Goal: Communication & Community: Participate in discussion

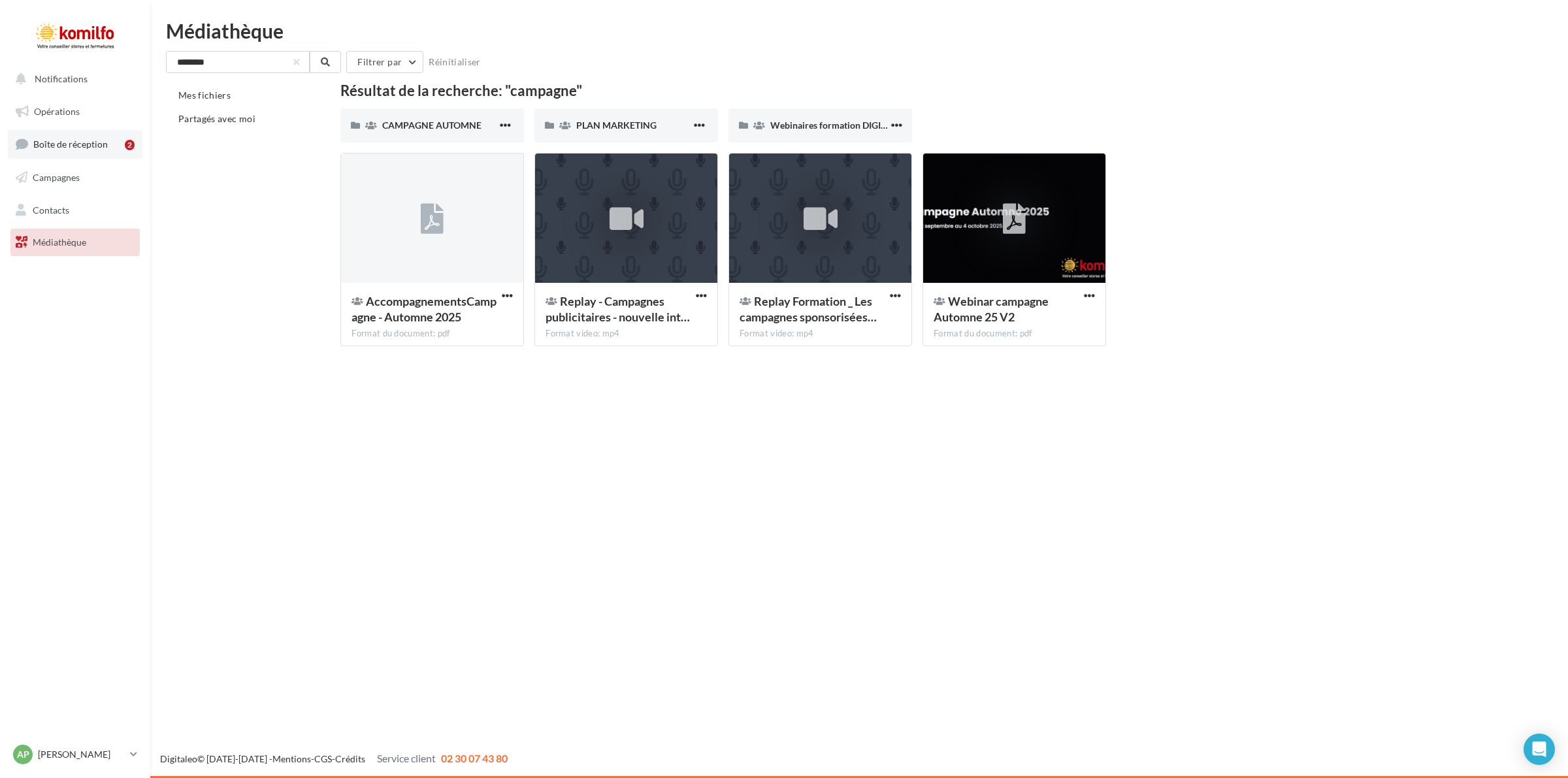
click at [89, 141] on span "Boîte de réception" at bounding box center [70, 144] width 74 height 11
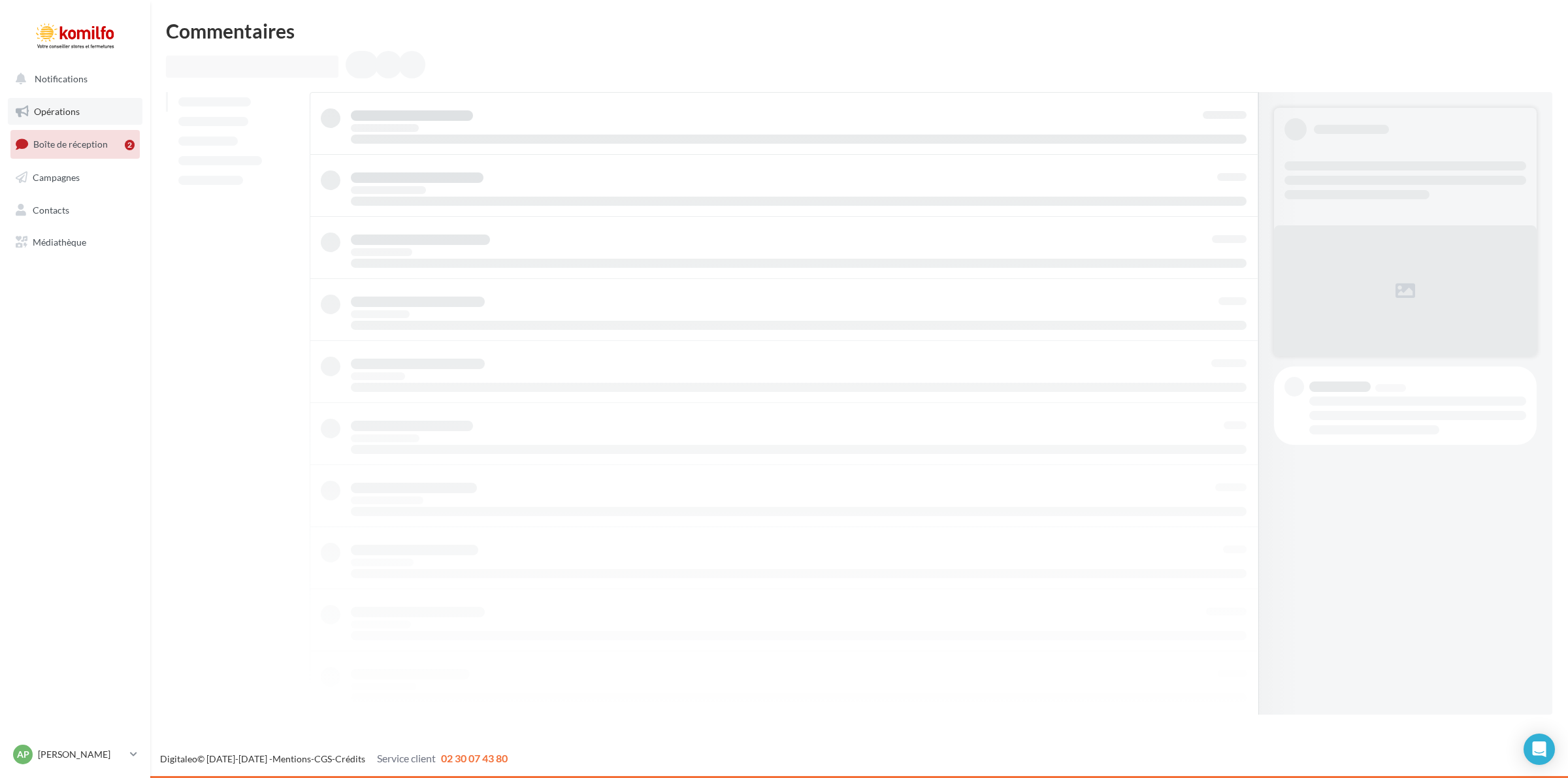
click at [62, 108] on span "Opérations" at bounding box center [57, 111] width 46 height 11
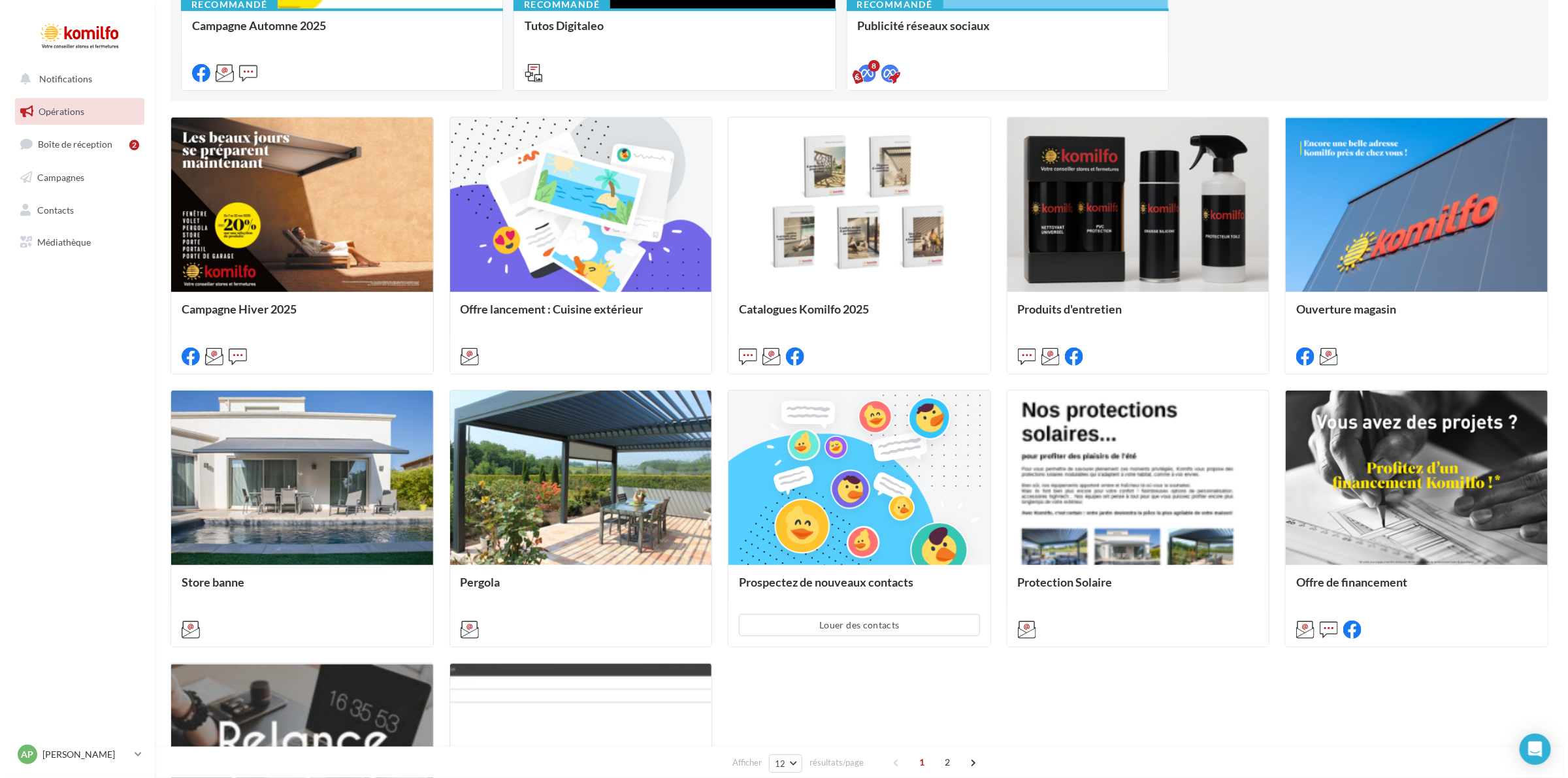
scroll to position [490, 0]
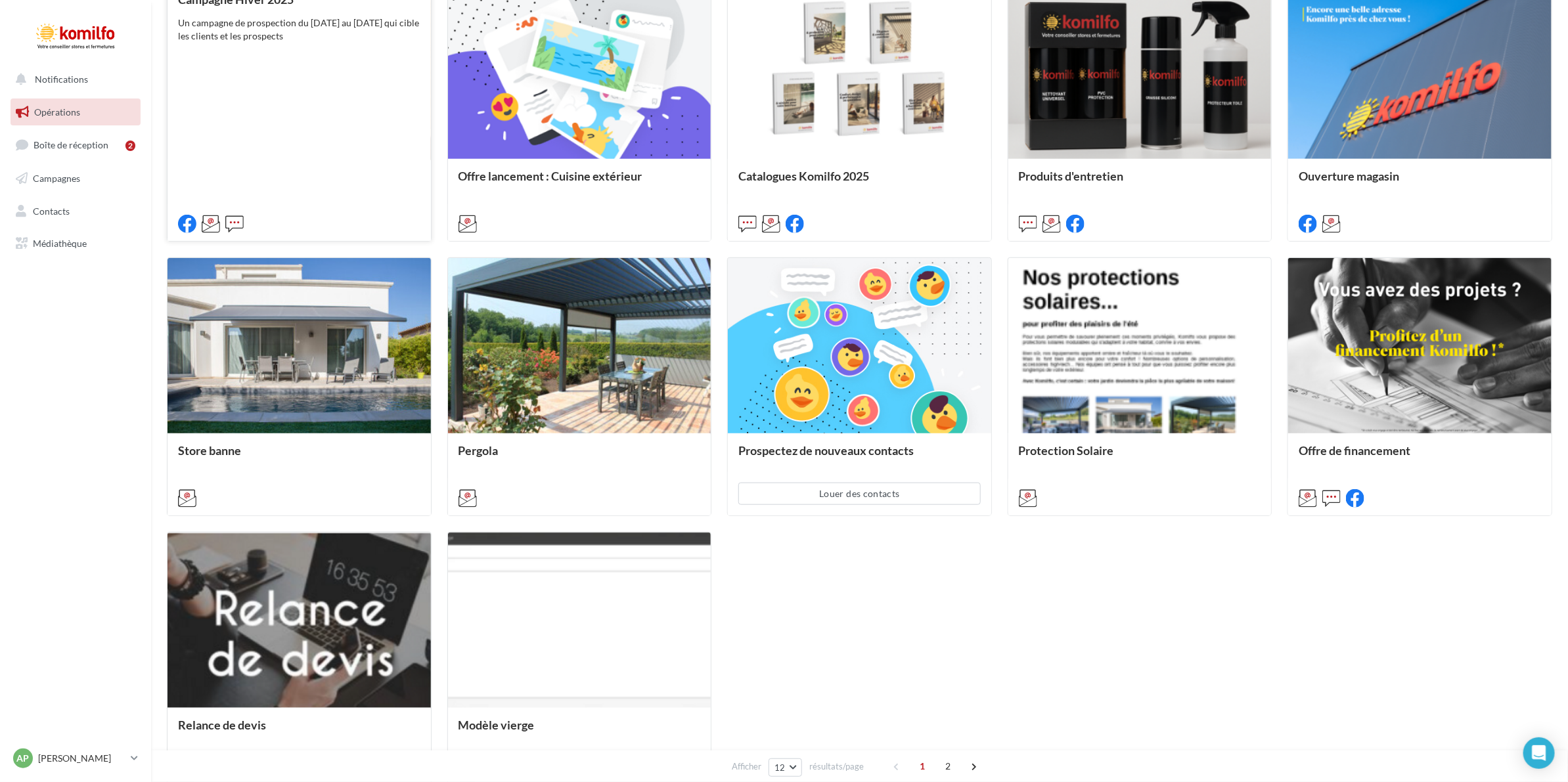
click at [296, 76] on div "Campagne Hiver 2025 Un campagne de prospection du 7 au 22 novembre 2025 qui cib…" at bounding box center [299, 111] width 243 height 236
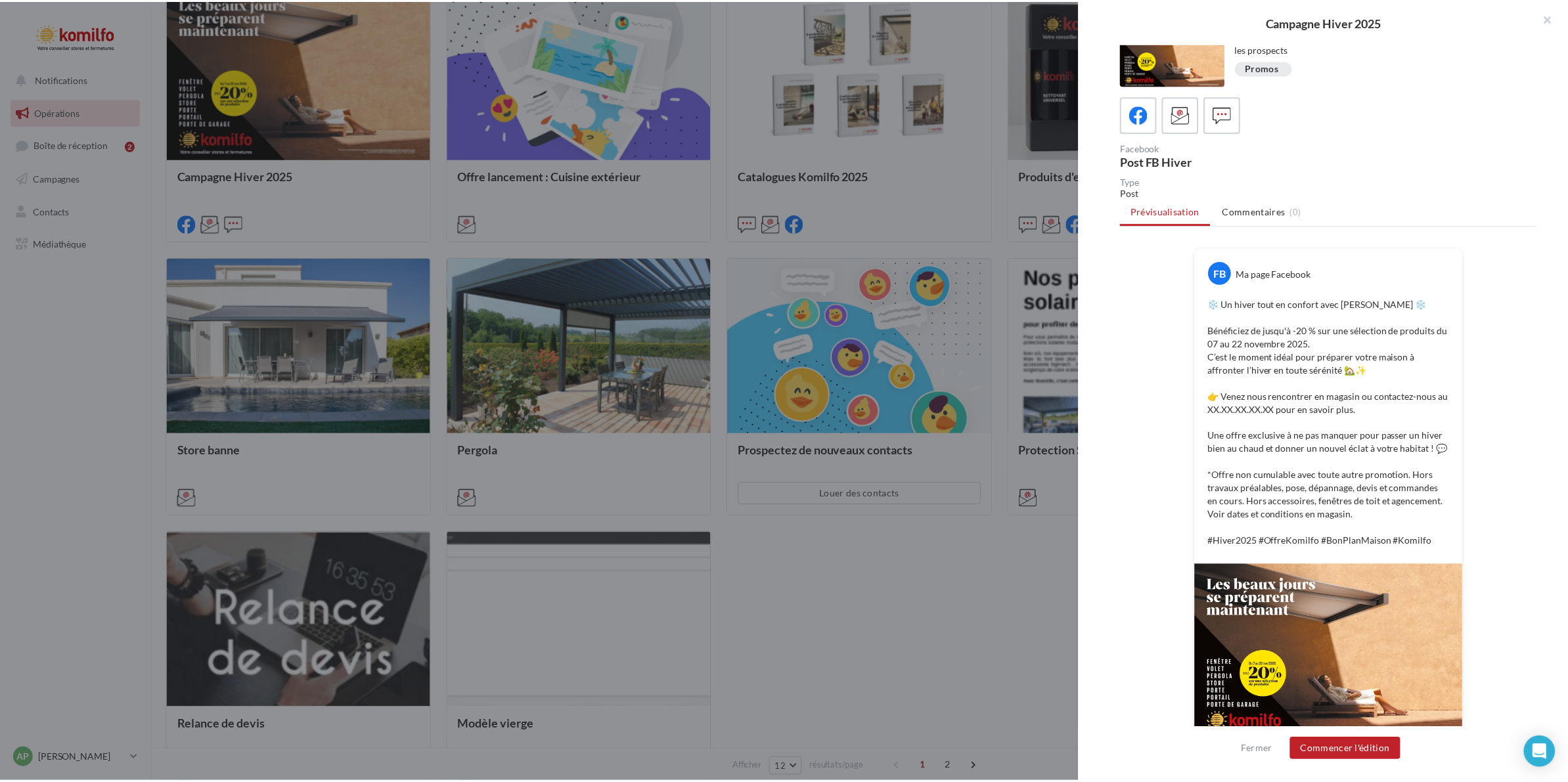
scroll to position [47, 0]
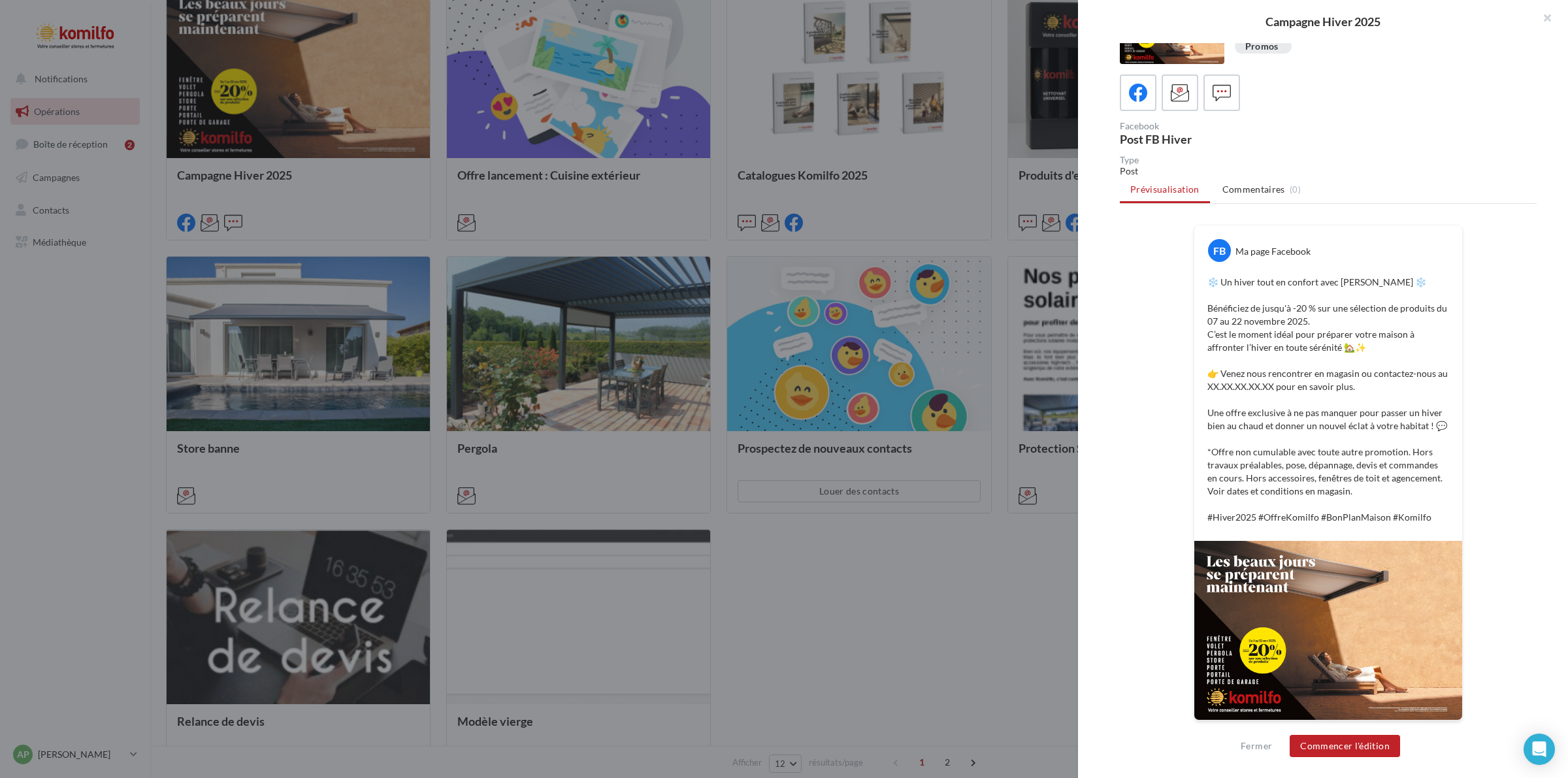
click at [1301, 631] on img at bounding box center [1329, 630] width 268 height 179
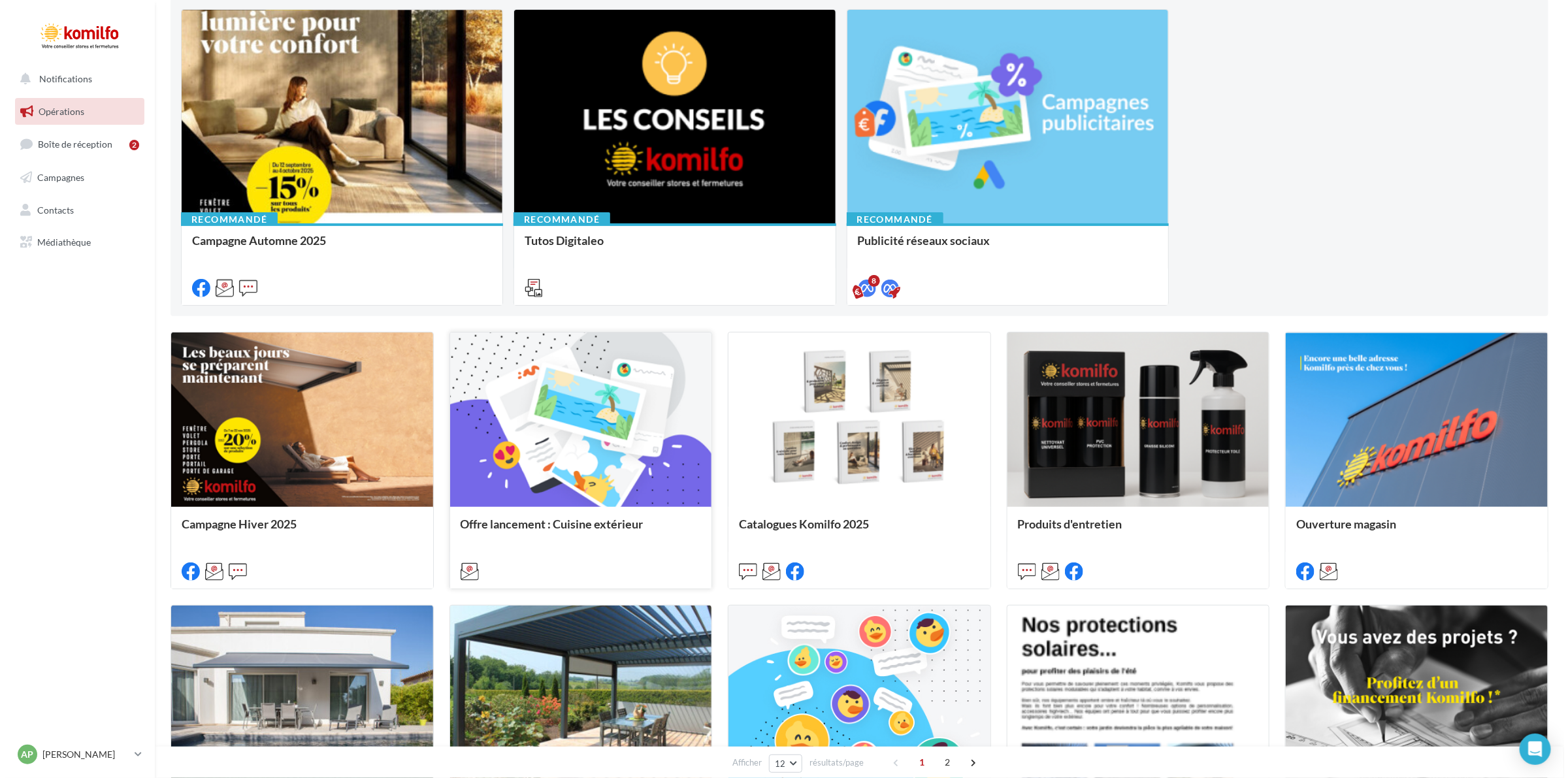
scroll to position [82, 0]
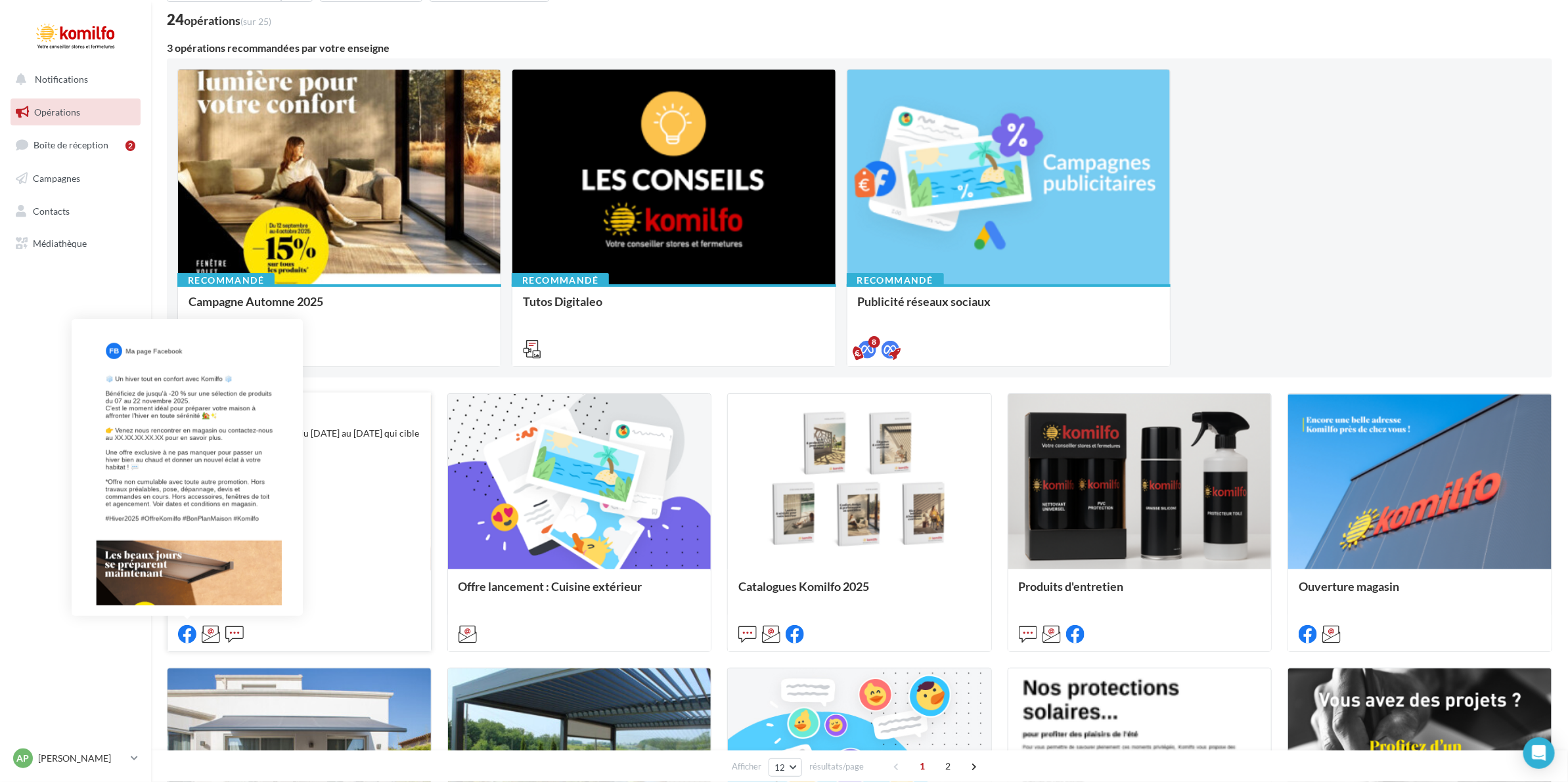
click at [181, 627] on icon at bounding box center [187, 634] width 18 height 18
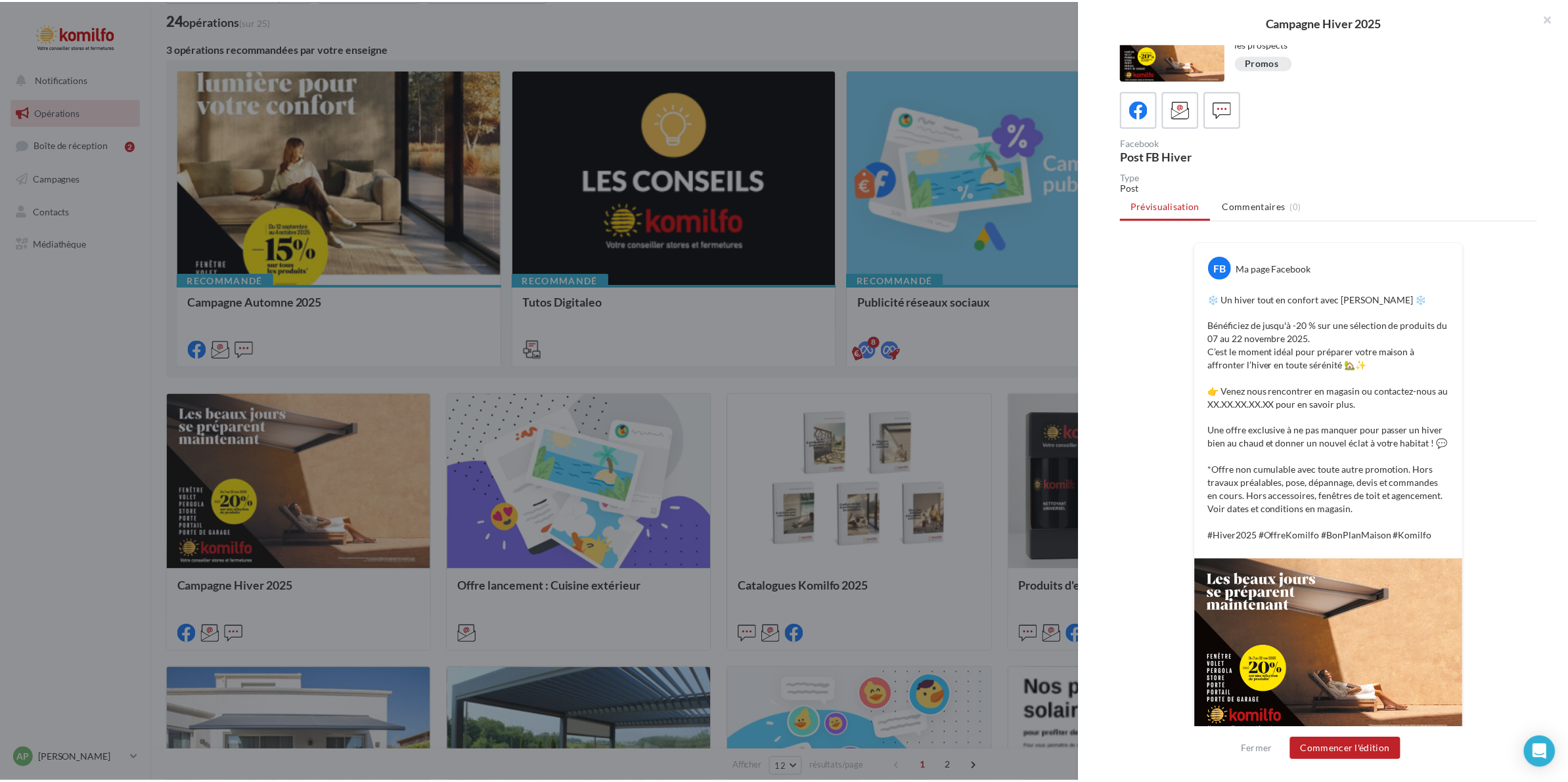
scroll to position [47, 0]
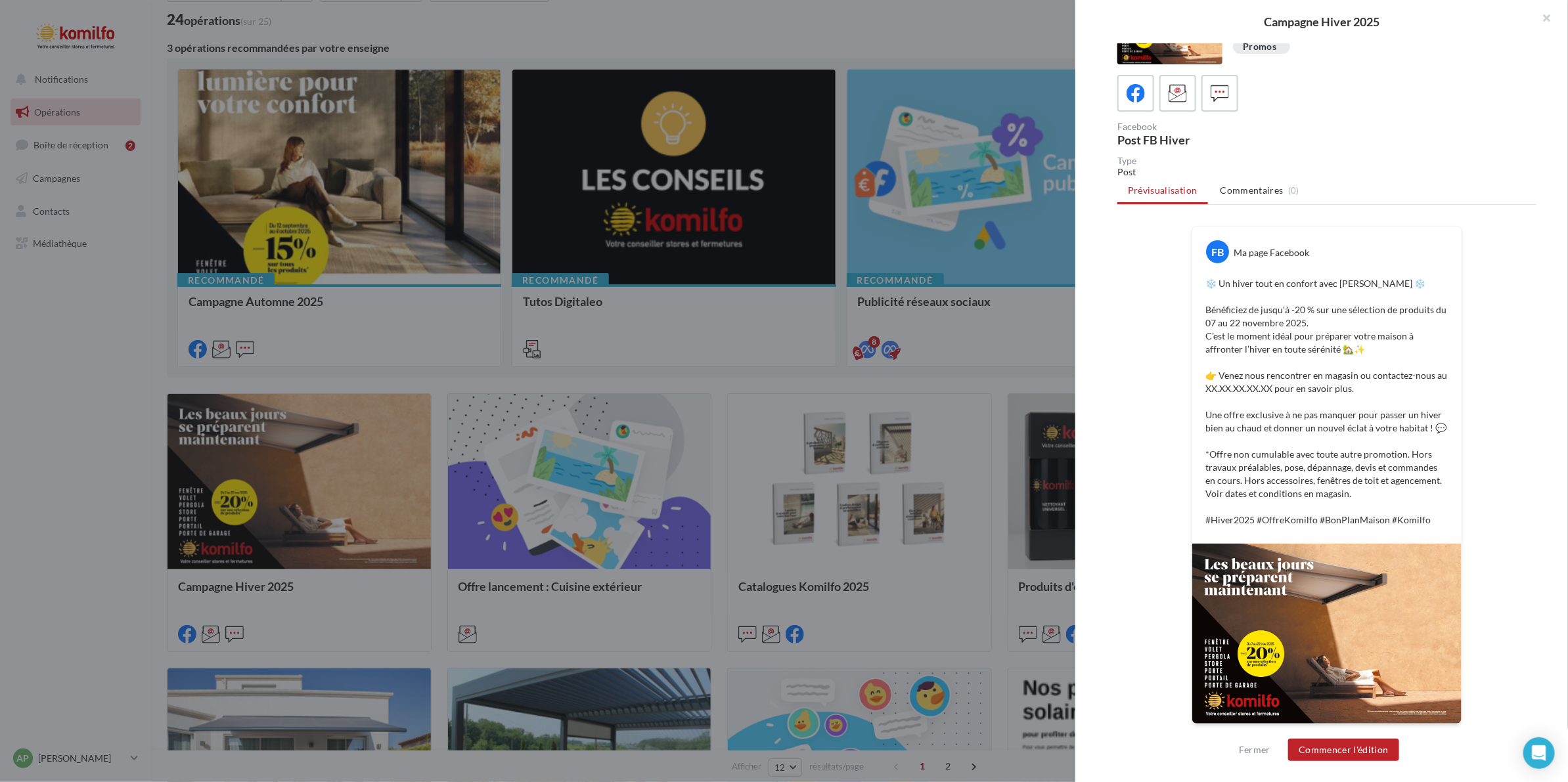
click at [859, 333] on div at bounding box center [784, 391] width 1568 height 782
